Goal: Task Accomplishment & Management: Use online tool/utility

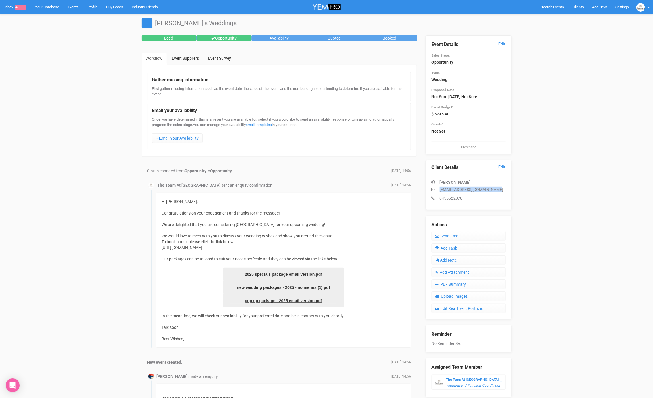
drag, startPoint x: 497, startPoint y: 190, endPoint x: 434, endPoint y: 185, distance: 63.3
click at [433, 187] on p "[EMAIL_ADDRESS][DOMAIN_NAME]" at bounding box center [469, 190] width 74 height 6
copy p "[EMAIL_ADDRESS][DOMAIN_NAME]"
click at [464, 244] on link "Add Task" at bounding box center [469, 248] width 74 height 10
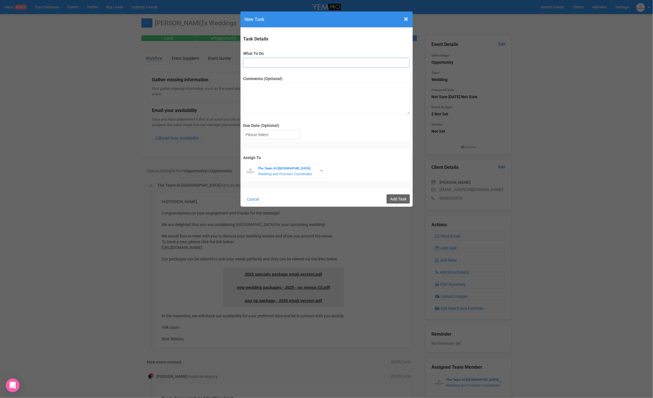
click at [256, 59] on input "What To Do" at bounding box center [326, 63] width 167 height 10
type input "2nd fu"
click at [281, 133] on div at bounding box center [271, 134] width 57 height 9
click at [393, 199] on input "Add Task" at bounding box center [398, 198] width 23 height 9
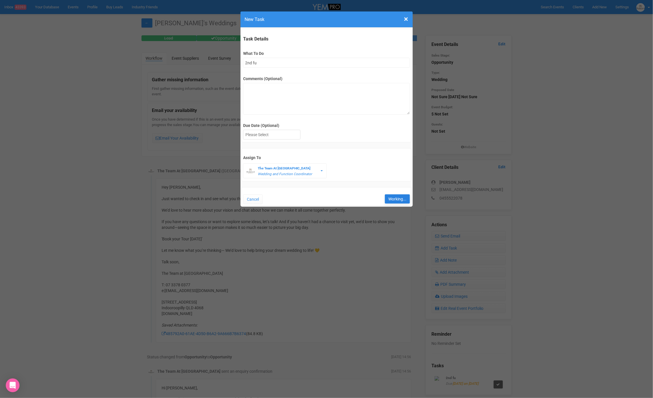
type input "Save"
